Goal: Task Accomplishment & Management: Use online tool/utility

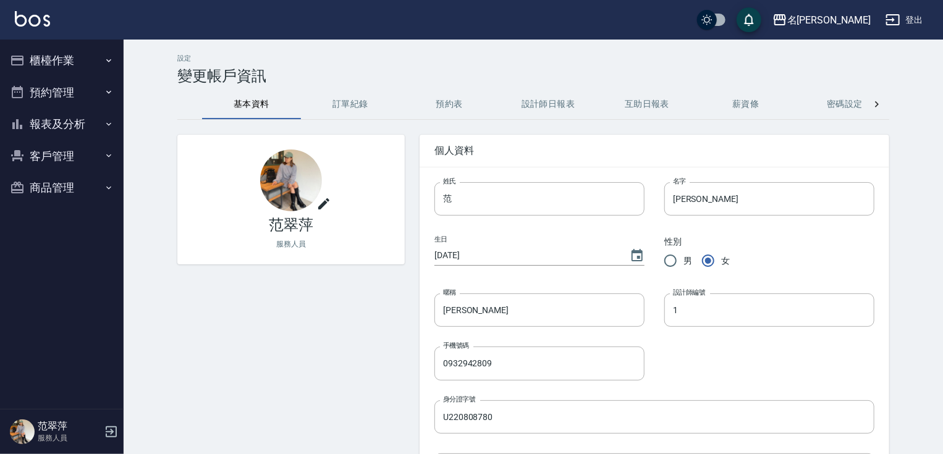
click at [48, 59] on button "櫃檯作業" at bounding box center [62, 60] width 114 height 32
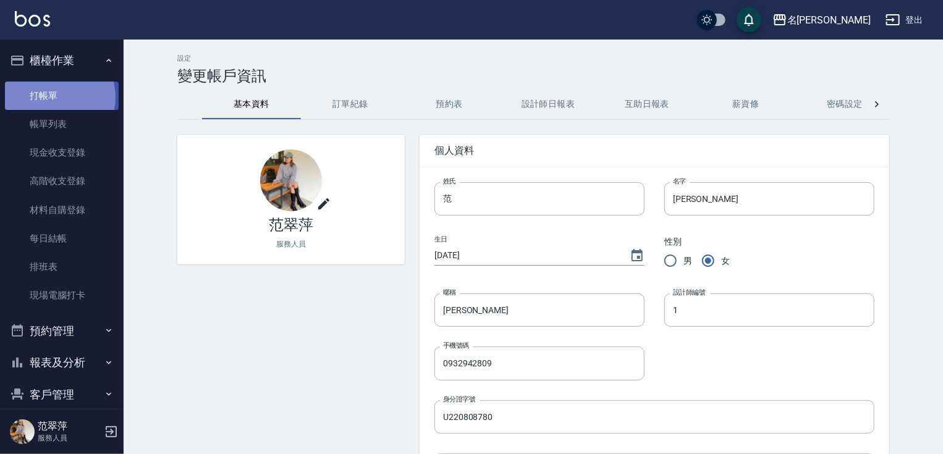
click at [50, 97] on link "打帳單" at bounding box center [62, 96] width 114 height 28
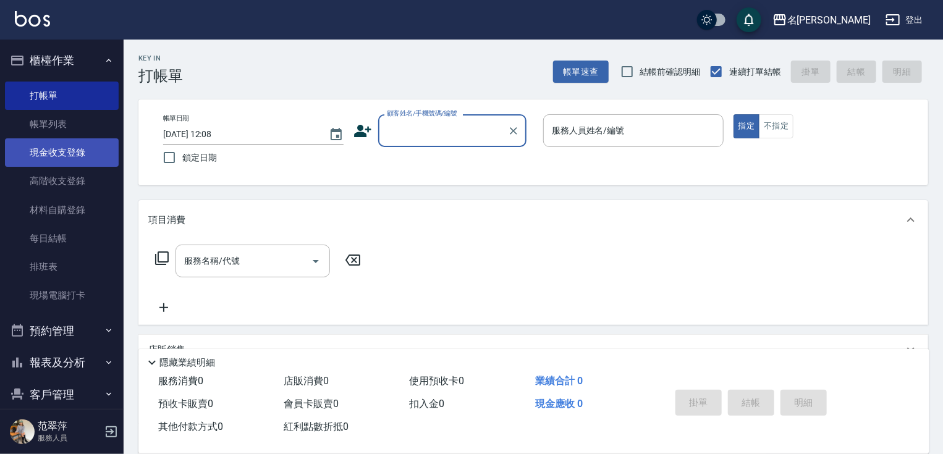
click at [56, 156] on link "現金收支登錄" at bounding box center [62, 152] width 114 height 28
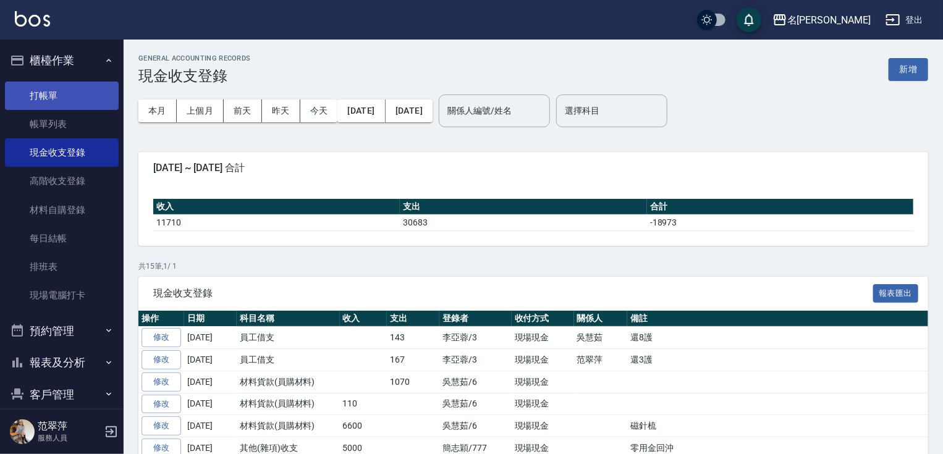
click at [44, 103] on link "打帳單" at bounding box center [62, 96] width 114 height 28
